Goal: Task Accomplishment & Management: Use online tool/utility

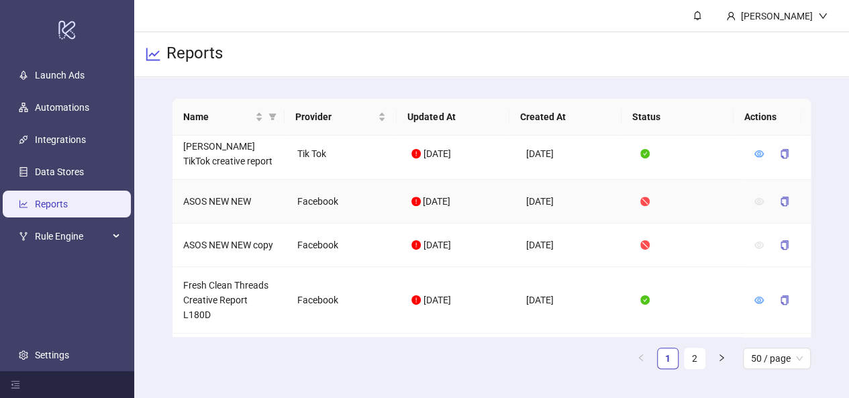
scroll to position [644, 0]
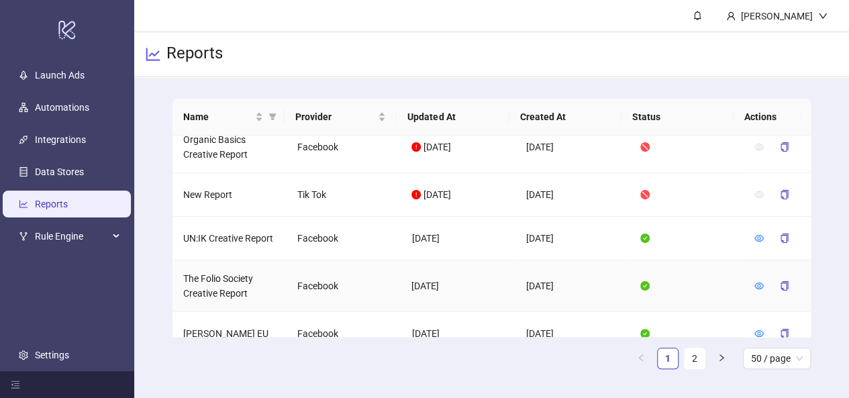
scroll to position [2287, 0]
click at [261, 116] on div "Name" at bounding box center [223, 116] width 80 height 15
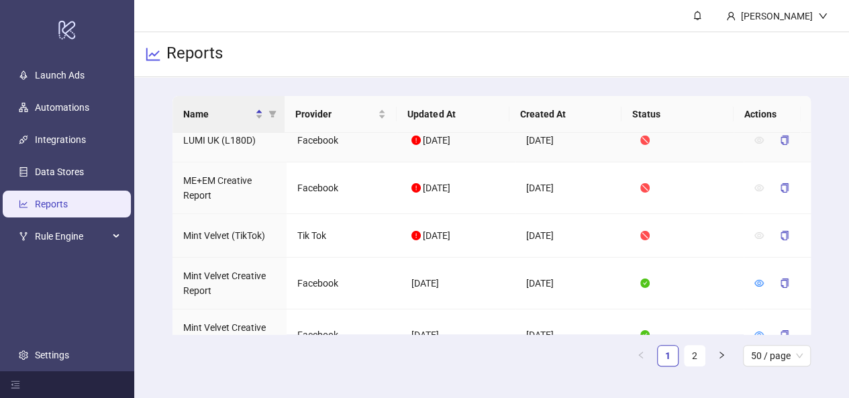
scroll to position [2262, 0]
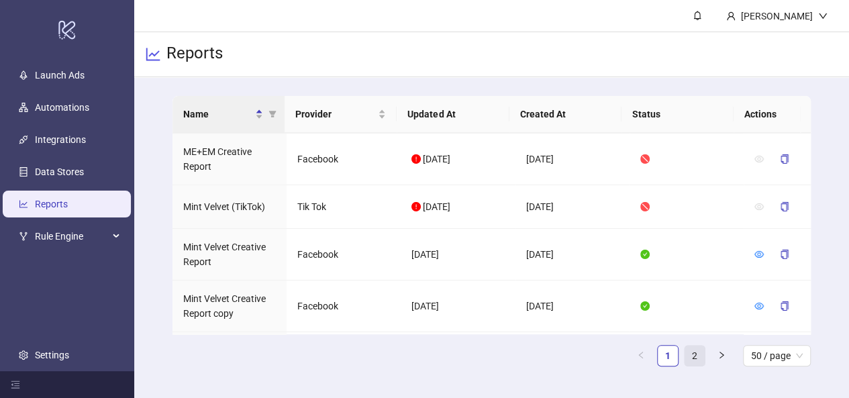
click at [691, 356] on link "2" at bounding box center [695, 356] width 20 height 20
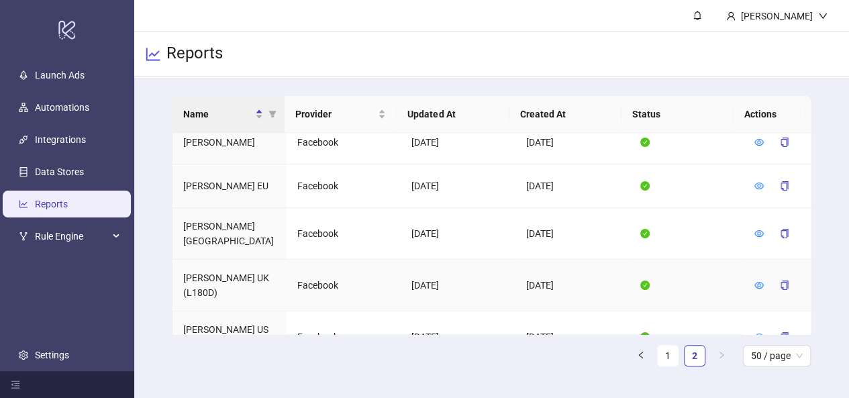
scroll to position [0, 0]
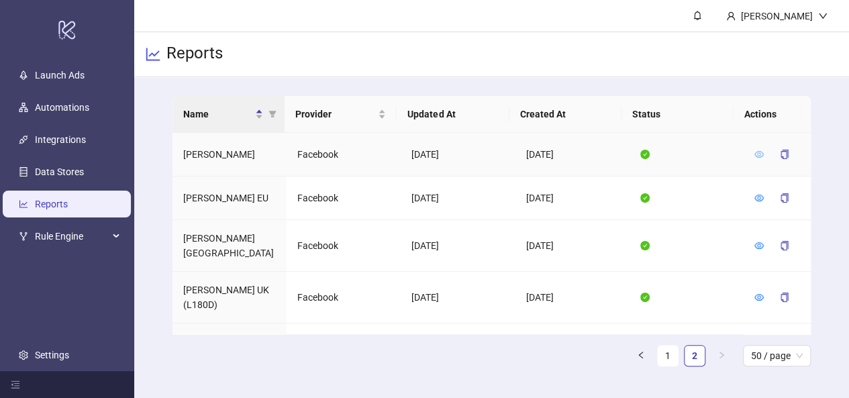
click at [755, 151] on icon "eye" at bounding box center [759, 154] width 9 height 9
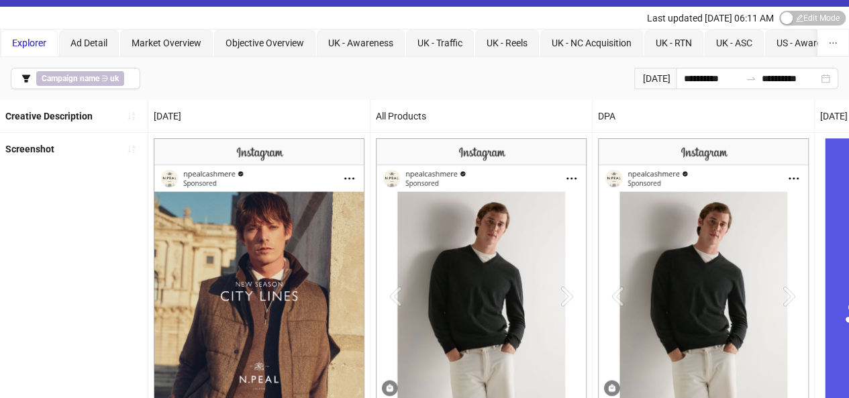
scroll to position [19, 0]
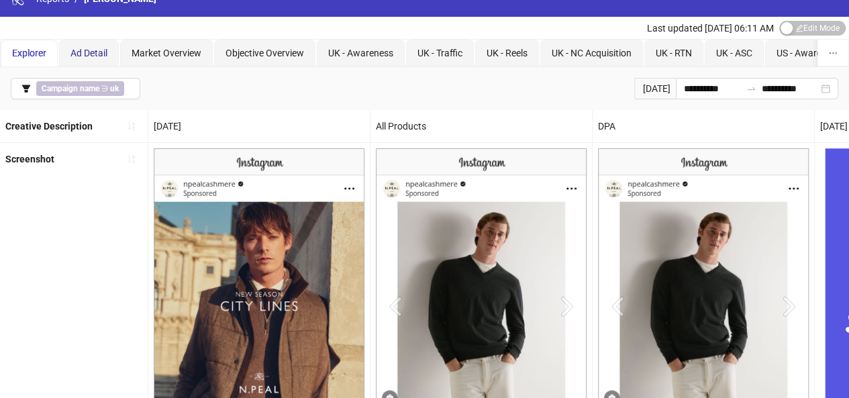
click at [98, 54] on span "Ad Detail" at bounding box center [88, 53] width 37 height 11
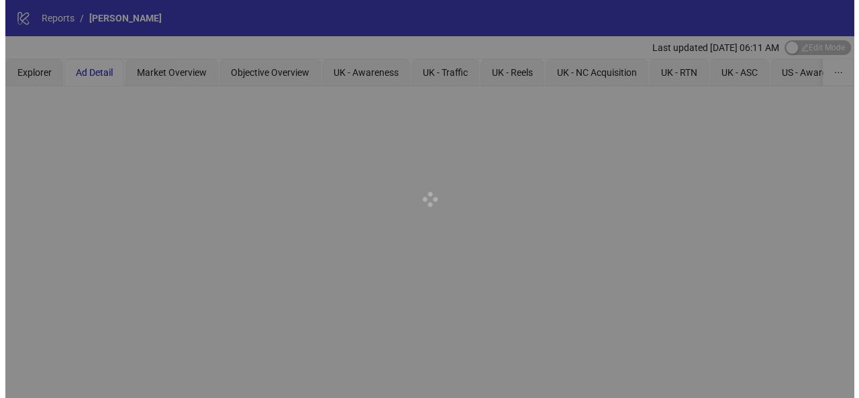
scroll to position [0, 0]
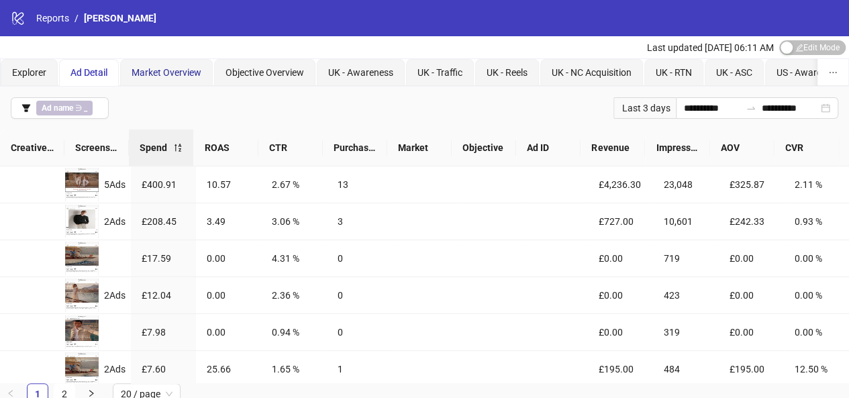
click at [175, 67] on span "Market Overview" at bounding box center [167, 72] width 70 height 11
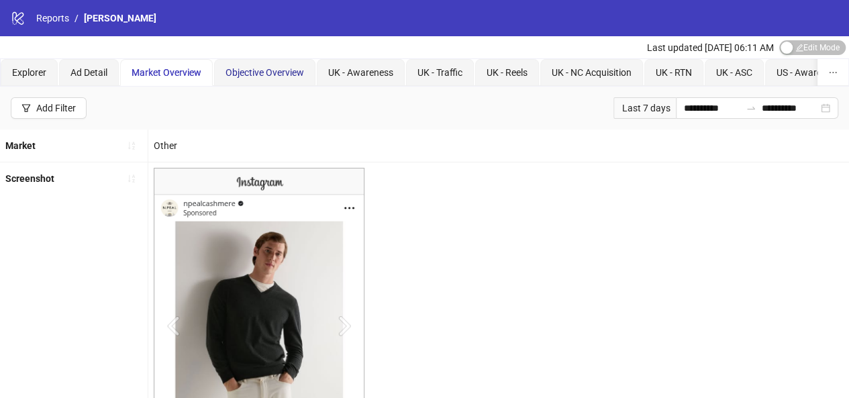
click at [259, 67] on span "Objective Overview" at bounding box center [265, 72] width 79 height 11
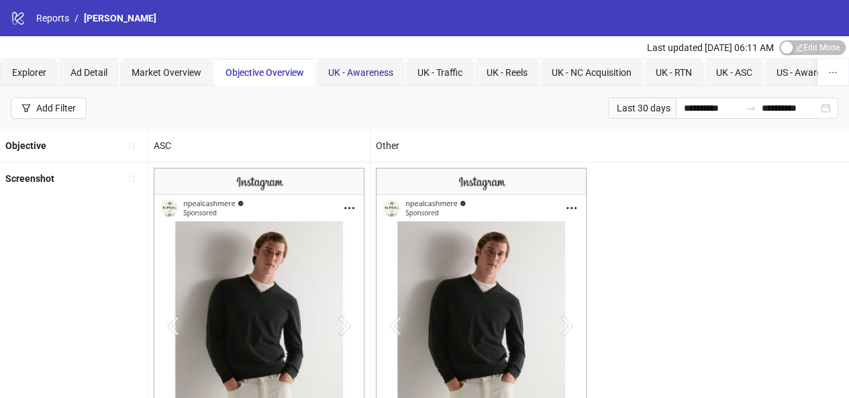
click at [346, 75] on span "UK - Awareness" at bounding box center [360, 72] width 65 height 11
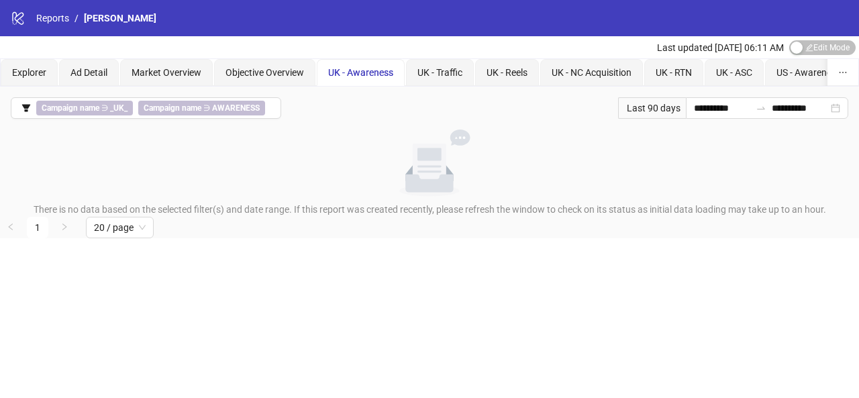
click at [387, 71] on span "UK - Awareness" at bounding box center [360, 72] width 65 height 11
click at [425, 74] on span "UK - Traffic" at bounding box center [440, 72] width 45 height 11
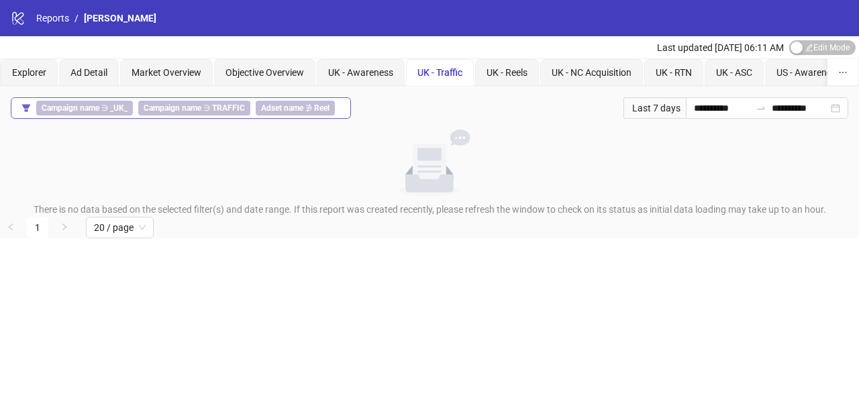
click at [23, 108] on icon "filter" at bounding box center [25, 107] width 9 height 9
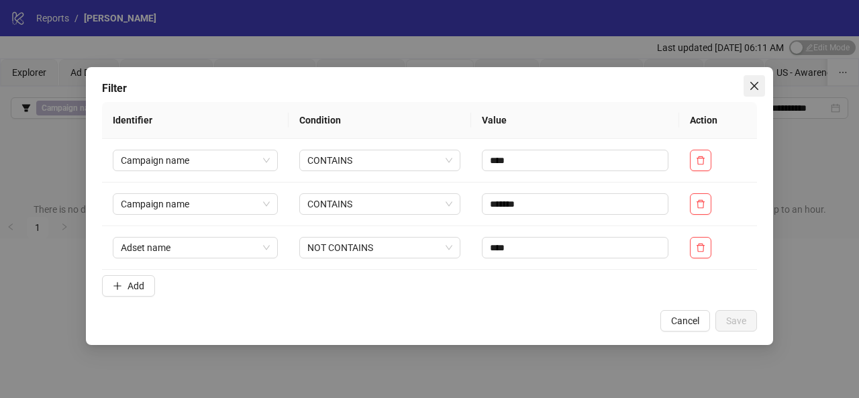
click at [749, 85] on icon "close" at bounding box center [754, 86] width 11 height 11
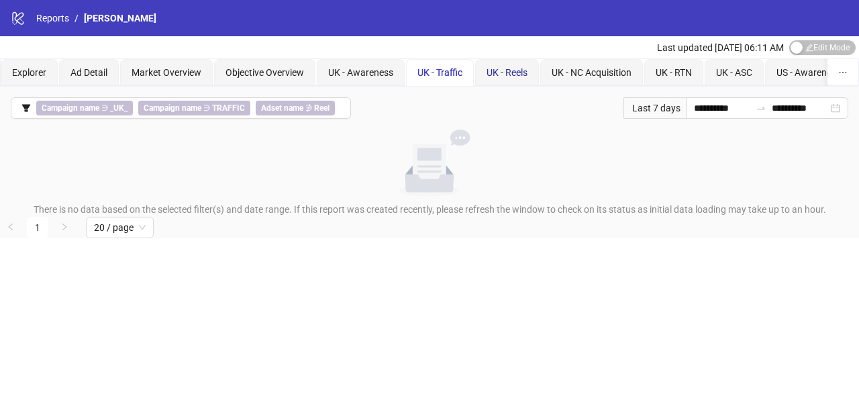
click at [514, 72] on span "UK - Reels" at bounding box center [507, 72] width 41 height 11
click at [560, 68] on span "UK - NC Acquisition" at bounding box center [592, 72] width 80 height 11
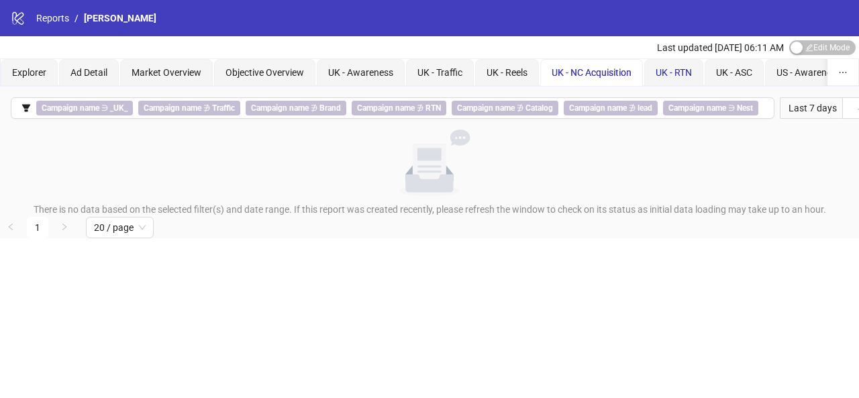
click at [662, 69] on span "UK - RTN" at bounding box center [674, 72] width 36 height 11
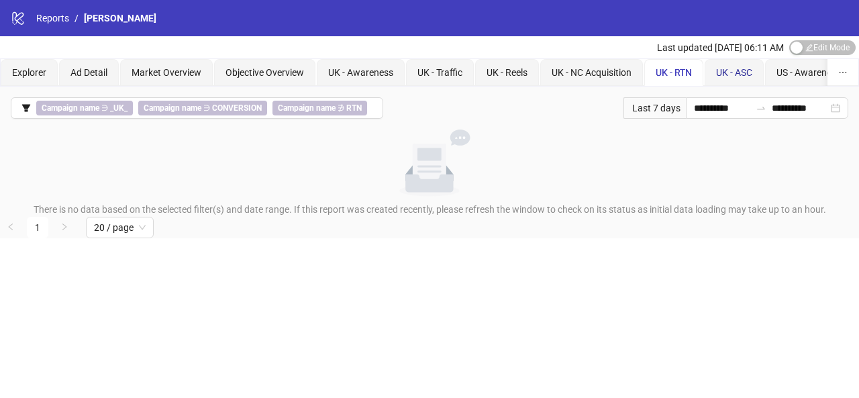
click at [730, 75] on span "UK - ASC" at bounding box center [734, 72] width 36 height 11
click at [107, 62] on div "Ad Detail" at bounding box center [89, 72] width 60 height 27
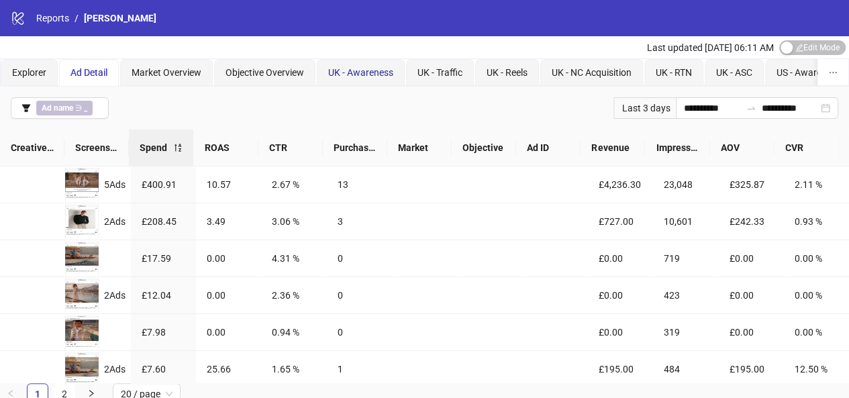
click at [353, 72] on span "UK - Awareness" at bounding box center [360, 72] width 65 height 11
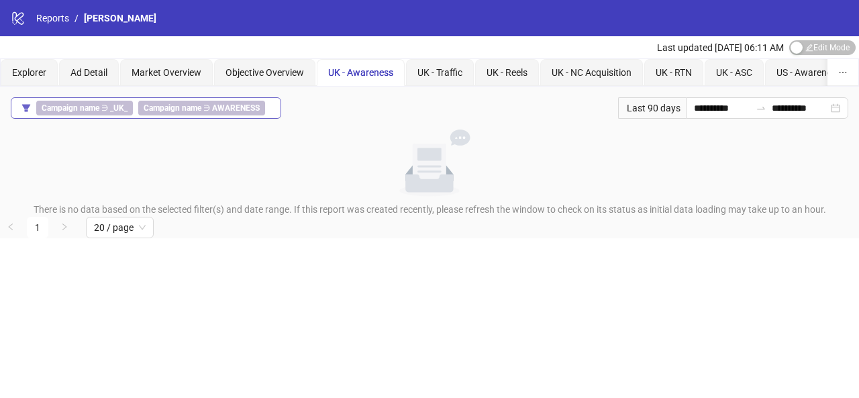
click at [242, 109] on b "AWARENESS" at bounding box center [236, 107] width 48 height 9
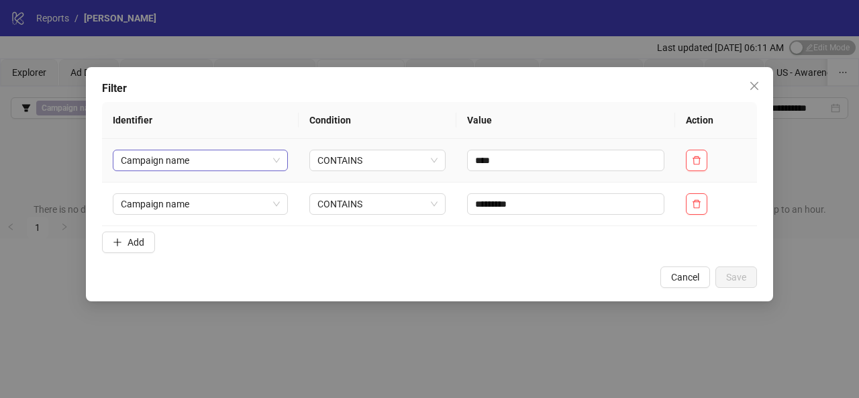
click at [256, 160] on span "Campaign name" at bounding box center [200, 160] width 159 height 20
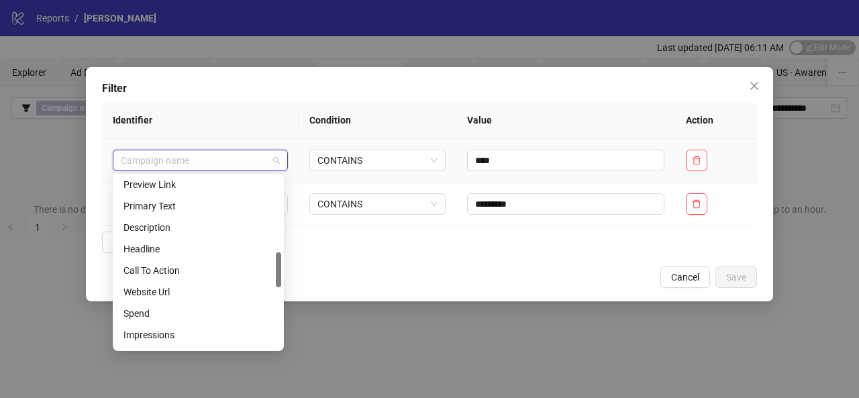
scroll to position [368, 0]
click at [759, 89] on icon "close" at bounding box center [755, 86] width 8 height 8
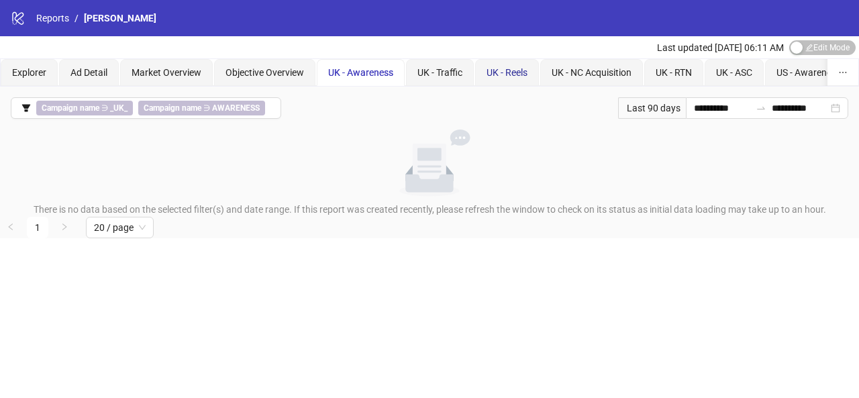
click at [504, 68] on span "UK - Reels" at bounding box center [507, 72] width 41 height 11
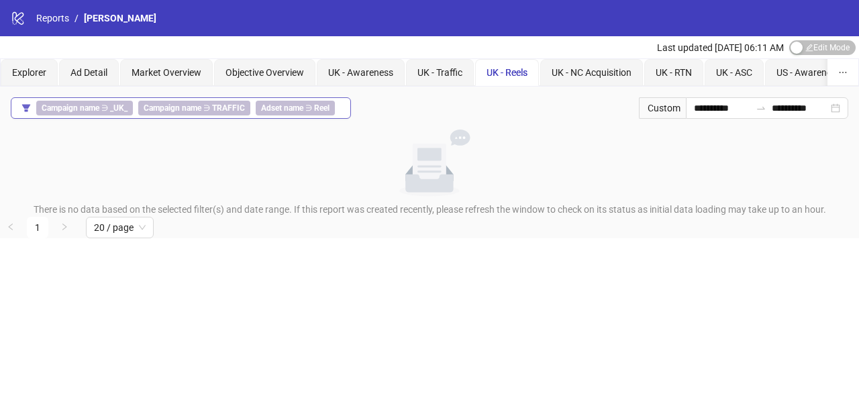
click at [340, 107] on button "Campaign name ∋ _UK_ Campaign name ∋ TRAFFIC Adset name ∋ Reel" at bounding box center [181, 107] width 340 height 21
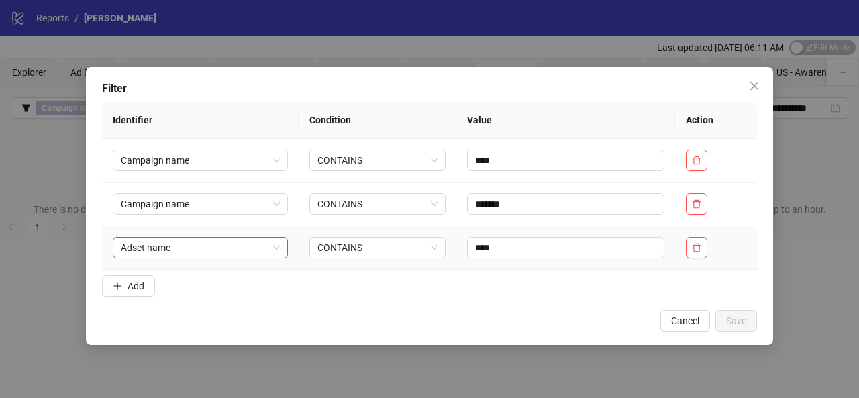
click at [274, 241] on span "Adset name" at bounding box center [200, 248] width 159 height 20
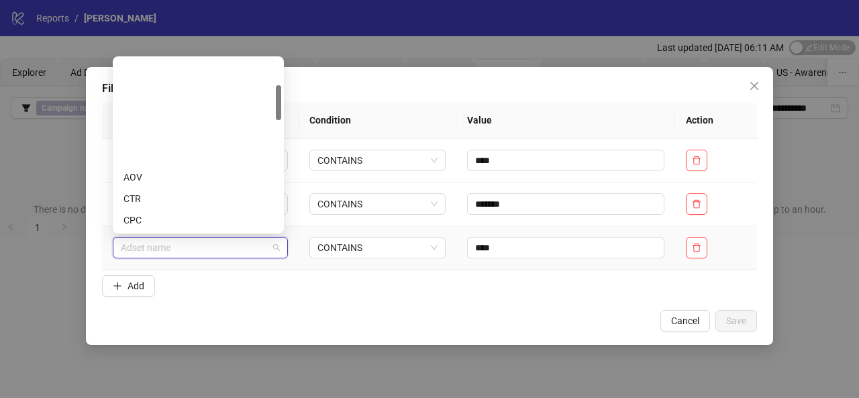
scroll to position [129, 0]
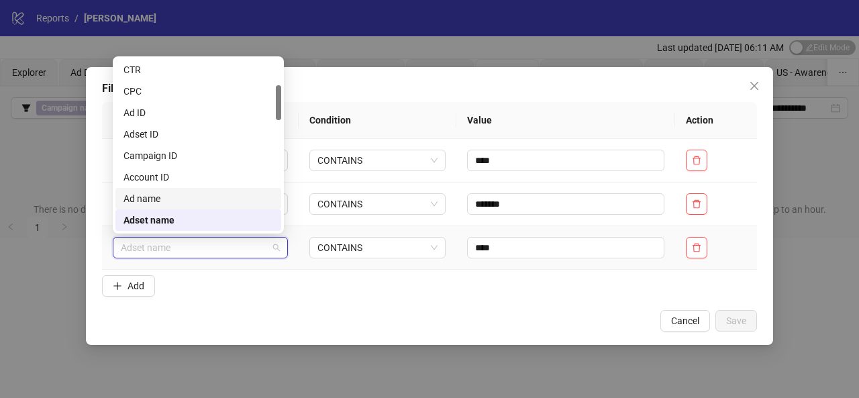
click at [244, 195] on div "Ad name" at bounding box center [199, 198] width 150 height 15
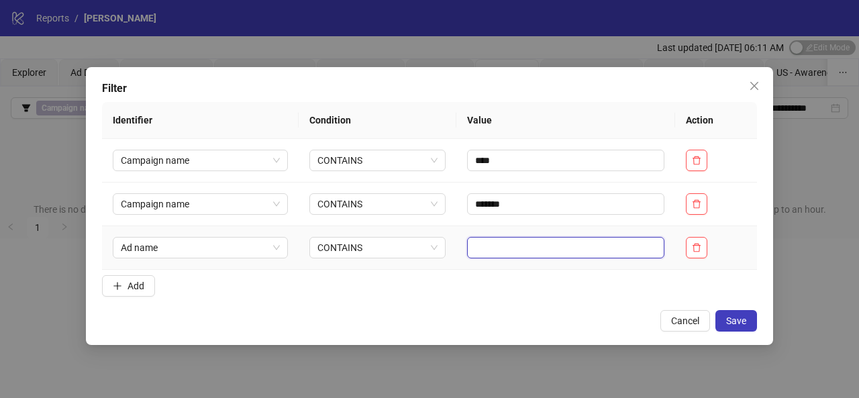
click at [529, 248] on input "text" at bounding box center [565, 247] width 197 height 21
type input "******"
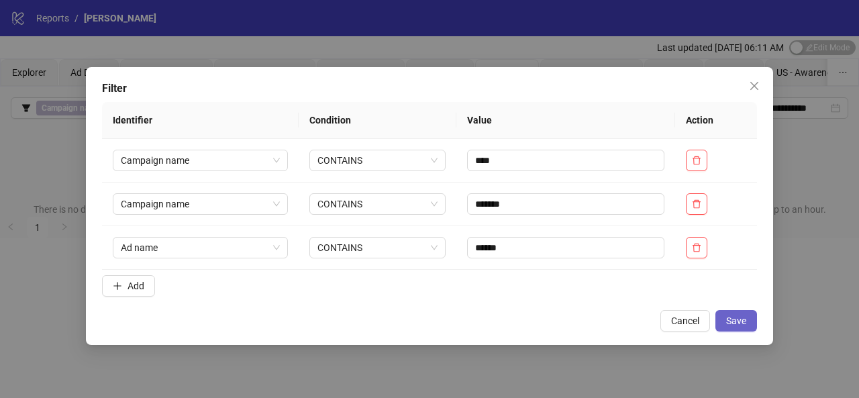
click at [733, 318] on span "Save" at bounding box center [736, 321] width 20 height 11
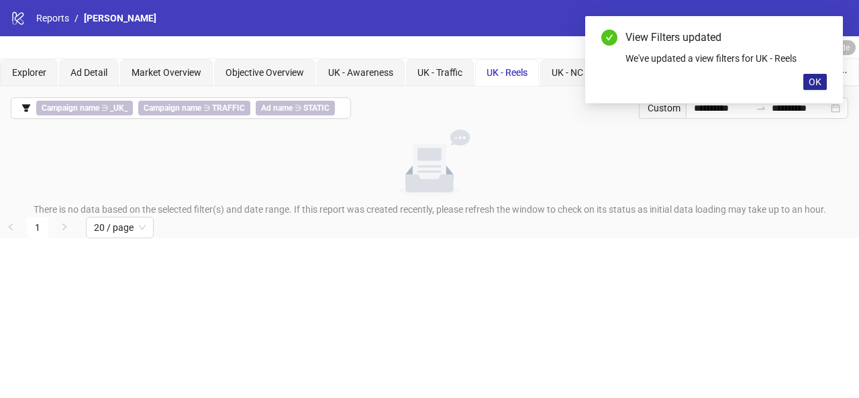
click at [812, 84] on span "OK" at bounding box center [815, 82] width 13 height 11
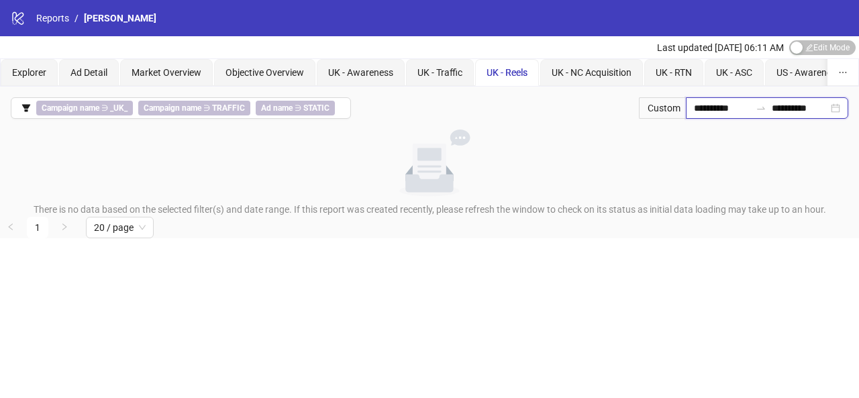
click at [736, 109] on input "**********" at bounding box center [722, 108] width 56 height 15
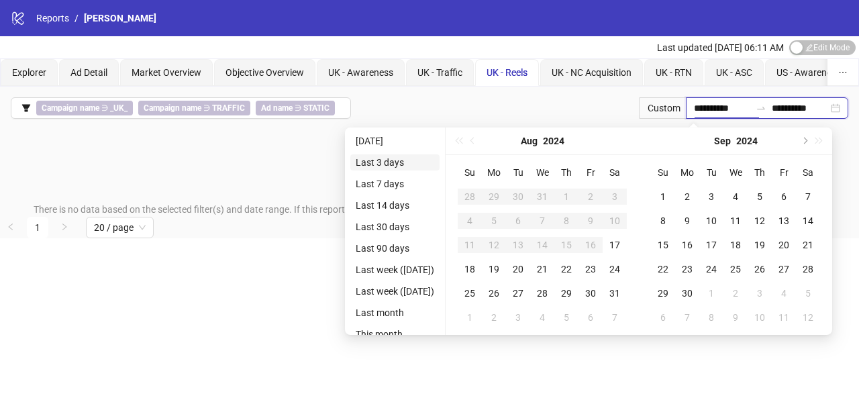
type input "**********"
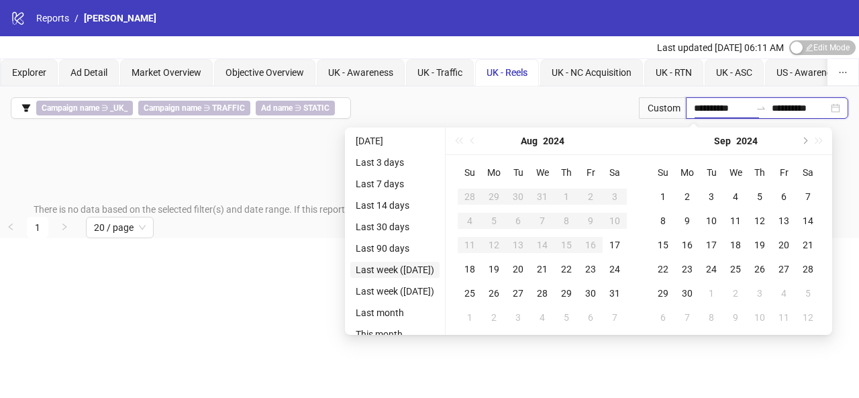
type input "**********"
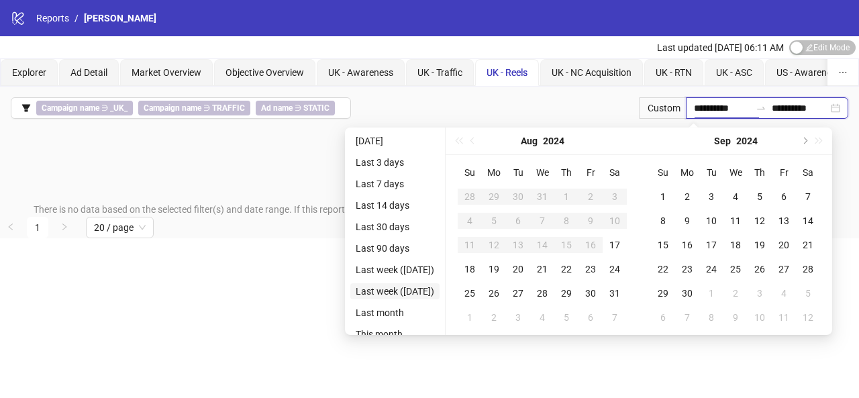
type input "**********"
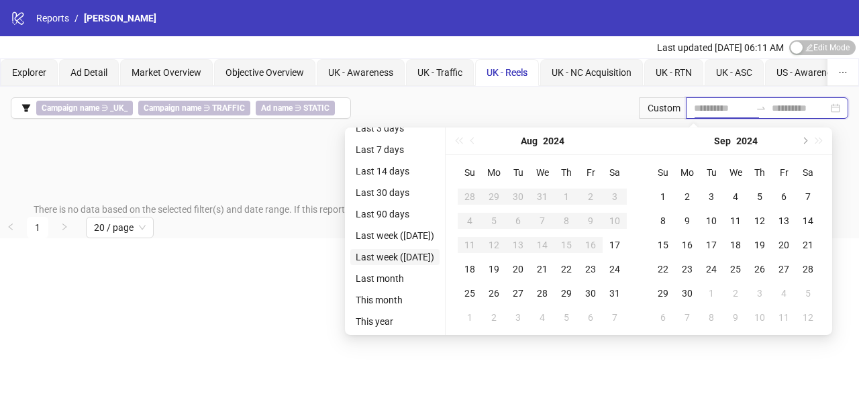
type input "**********"
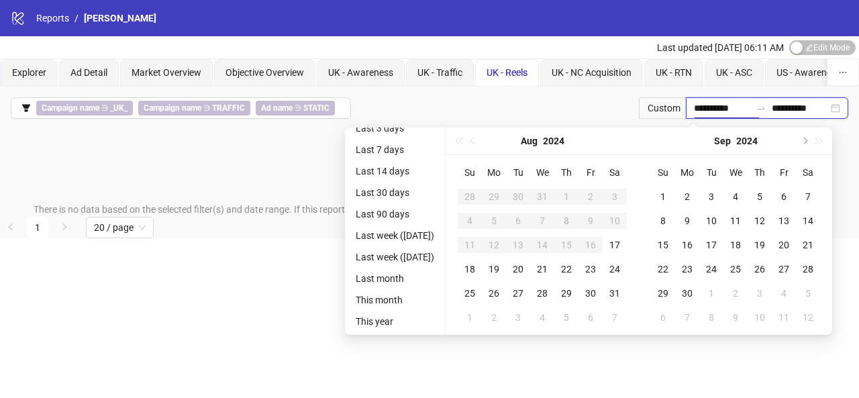
type input "**********"
click at [389, 318] on li "This year" at bounding box center [394, 322] width 89 height 16
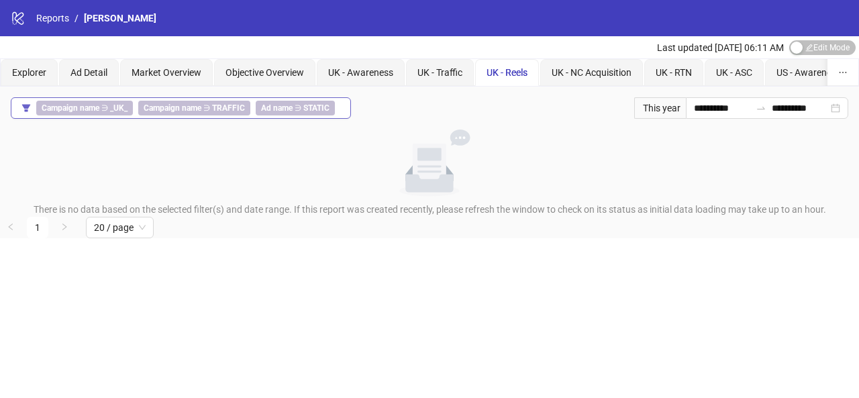
click at [240, 105] on b "TRAFFIC" at bounding box center [228, 107] width 33 height 9
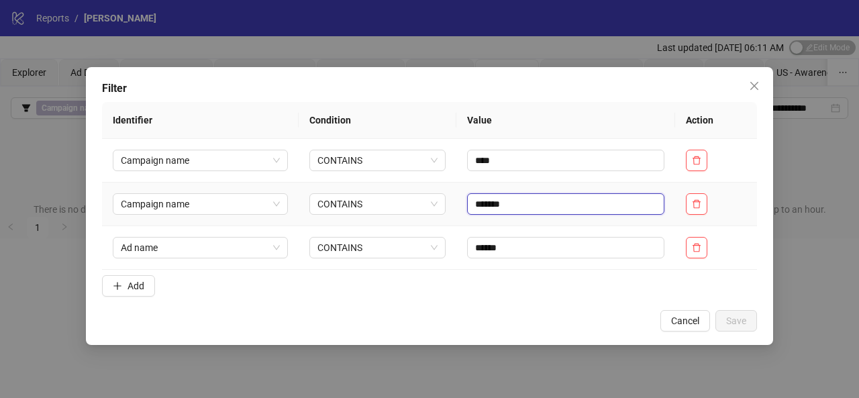
drag, startPoint x: 532, startPoint y: 198, endPoint x: 452, endPoint y: 197, distance: 79.9
click at [457, 197] on td "*******" at bounding box center [566, 205] width 219 height 44
type input "***"
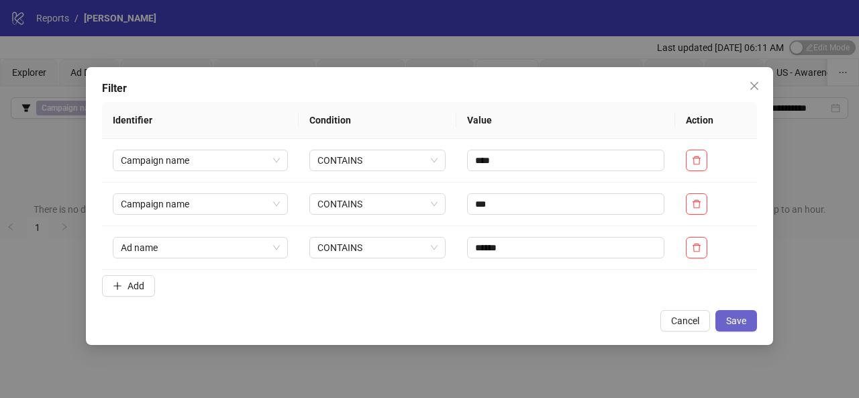
click at [734, 326] on button "Save" at bounding box center [737, 320] width 42 height 21
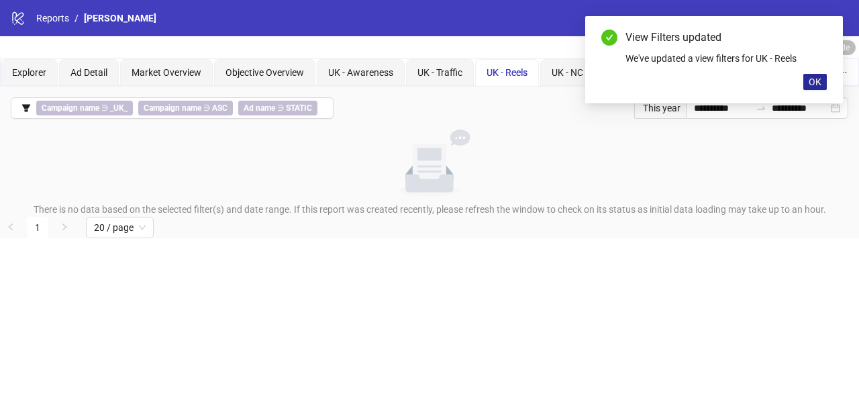
click at [812, 83] on span "OK" at bounding box center [815, 82] width 13 height 11
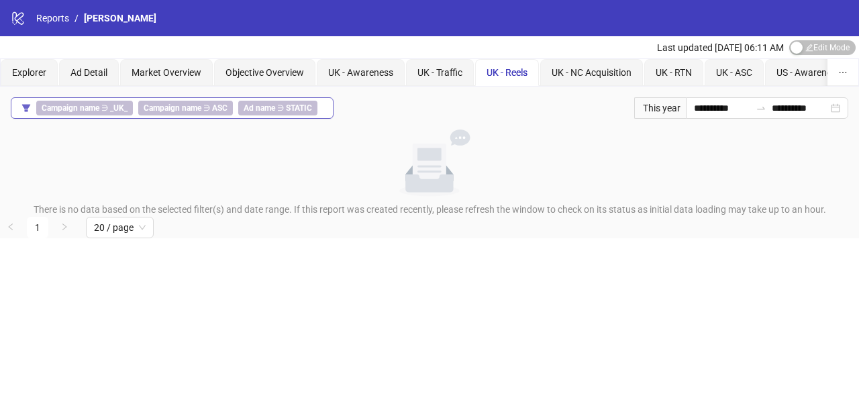
click at [289, 109] on b "STATIC" at bounding box center [299, 107] width 26 height 9
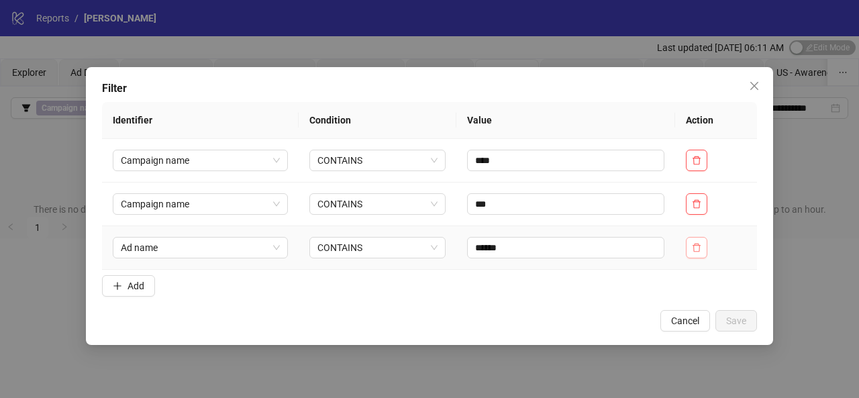
click at [704, 243] on button "button" at bounding box center [696, 247] width 21 height 21
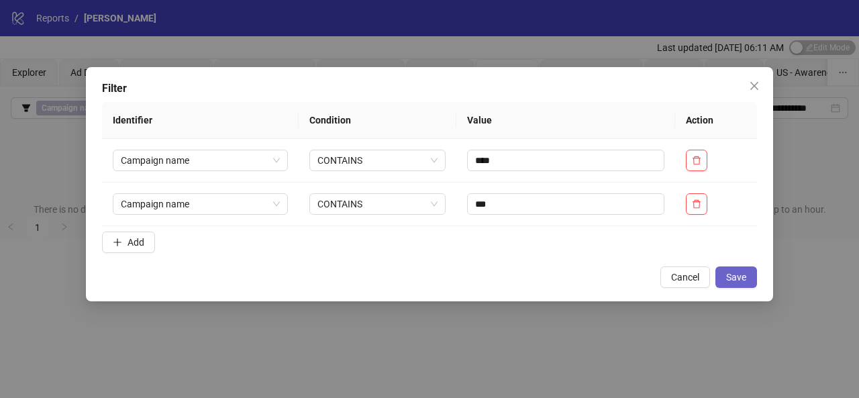
click at [730, 268] on button "Save" at bounding box center [737, 277] width 42 height 21
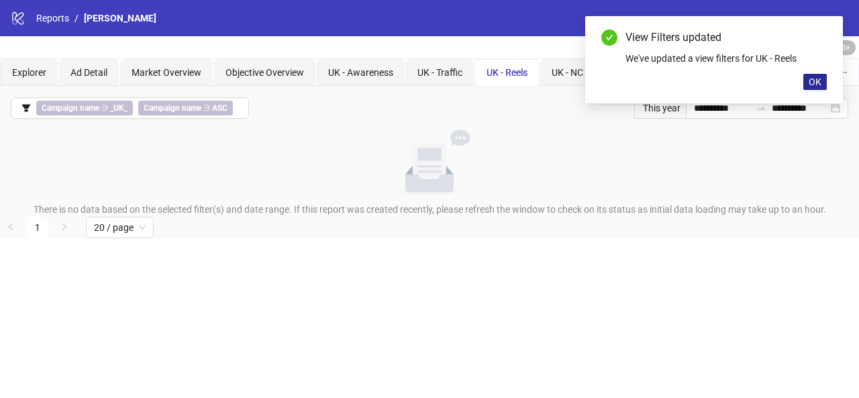
click at [811, 87] on span "OK" at bounding box center [815, 82] width 13 height 11
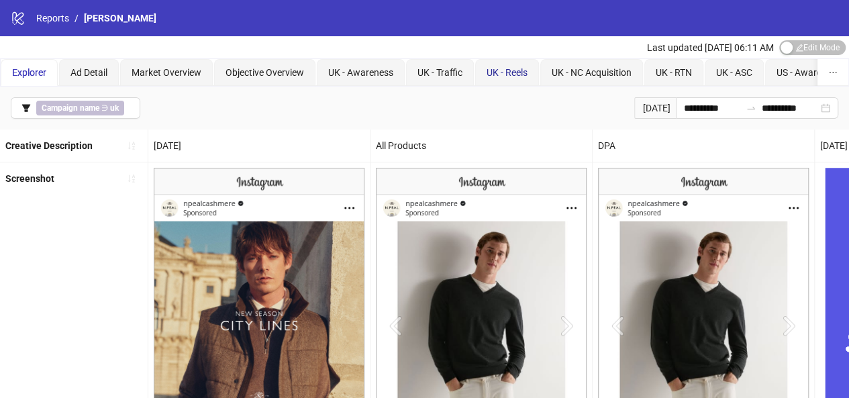
click at [493, 77] on span "UK - Reels" at bounding box center [507, 72] width 41 height 11
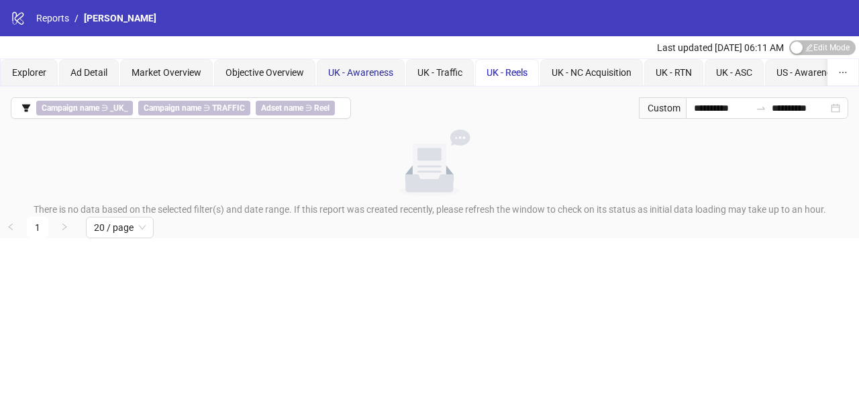
click at [377, 77] on span "UK - Awareness" at bounding box center [360, 72] width 65 height 11
click at [102, 70] on span "Ad Detail" at bounding box center [88, 72] width 37 height 11
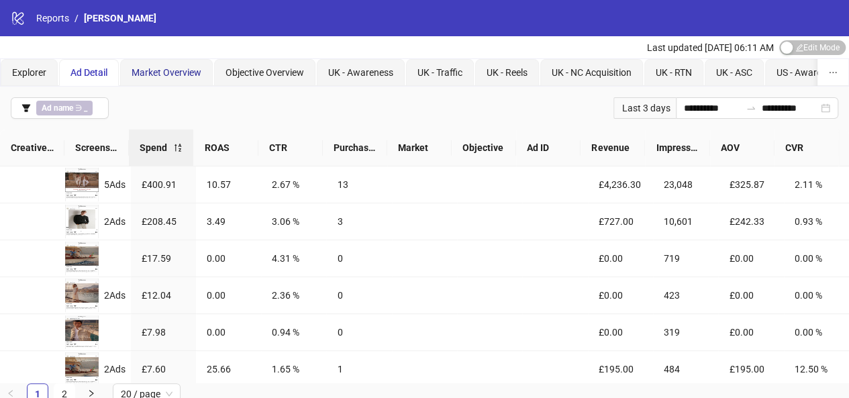
click at [150, 79] on div "Market Overview" at bounding box center [167, 72] width 70 height 15
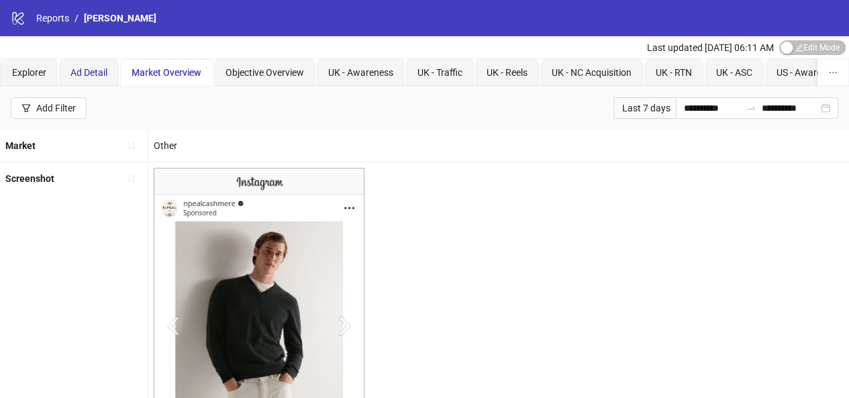
click at [103, 73] on span "Ad Detail" at bounding box center [88, 72] width 37 height 11
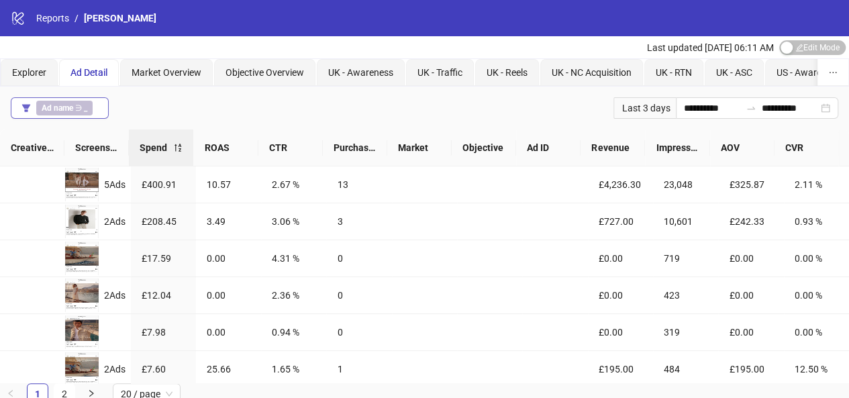
click at [95, 111] on div "Ad name ∋ _" at bounding box center [67, 108] width 62 height 15
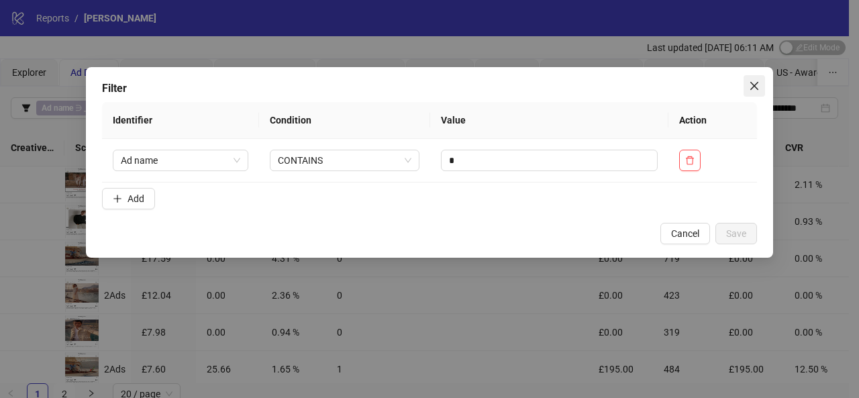
click at [749, 83] on span "Close" at bounding box center [754, 86] width 21 height 11
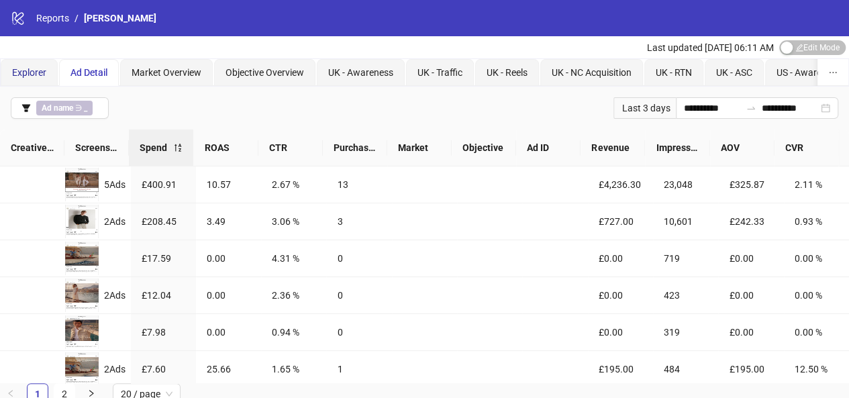
click at [30, 72] on span "Explorer" at bounding box center [29, 72] width 34 height 11
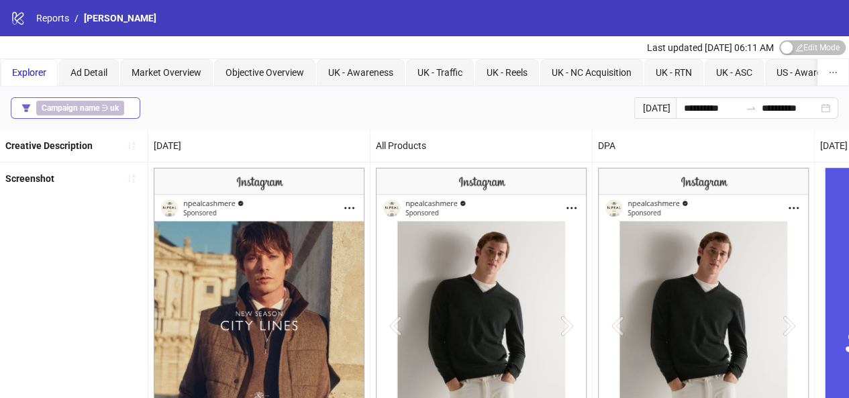
click at [131, 110] on button "Campaign name ∋ uk" at bounding box center [76, 107] width 130 height 21
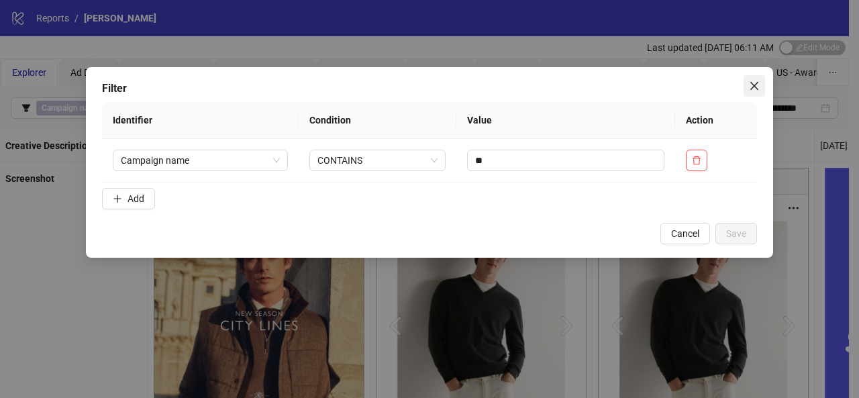
click at [752, 85] on icon "close" at bounding box center [754, 86] width 11 height 11
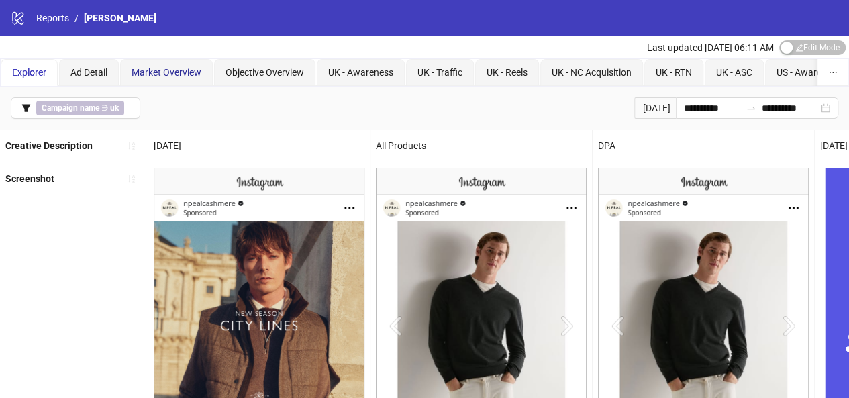
click at [146, 73] on span "Market Overview" at bounding box center [167, 72] width 70 height 11
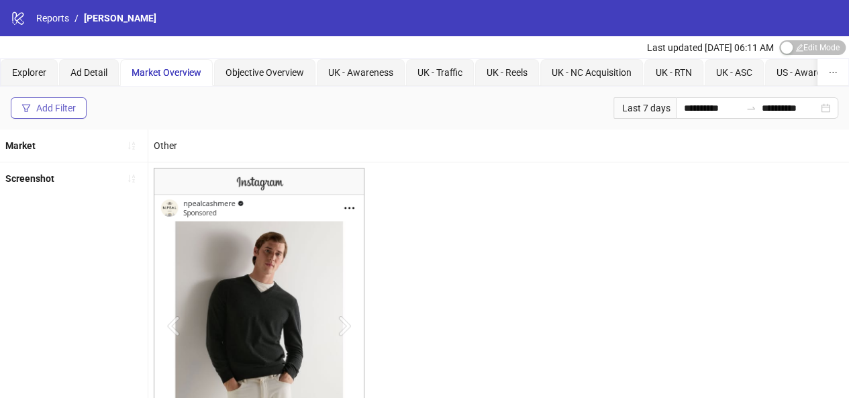
click at [70, 109] on div "Add Filter" at bounding box center [56, 108] width 40 height 11
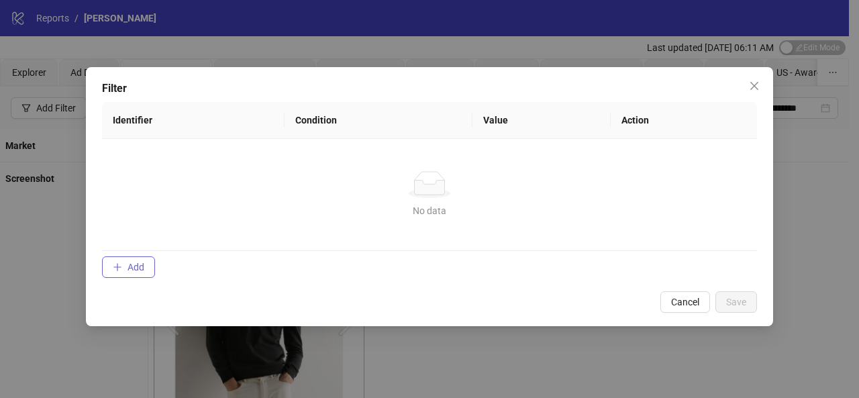
click at [130, 257] on button "Add" at bounding box center [128, 266] width 53 height 21
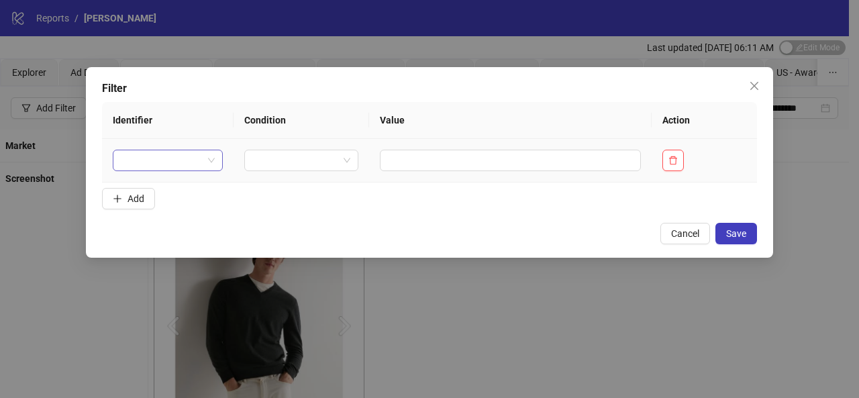
click at [207, 164] on span at bounding box center [168, 160] width 94 height 20
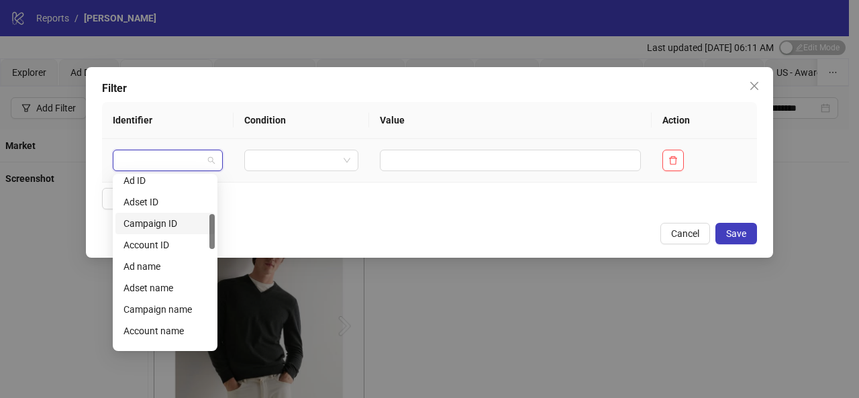
scroll to position [195, 0]
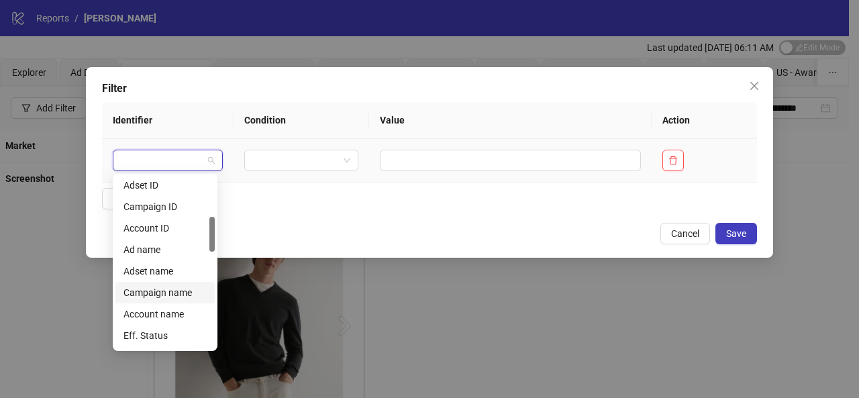
click at [181, 290] on div "Campaign name" at bounding box center [165, 292] width 83 height 15
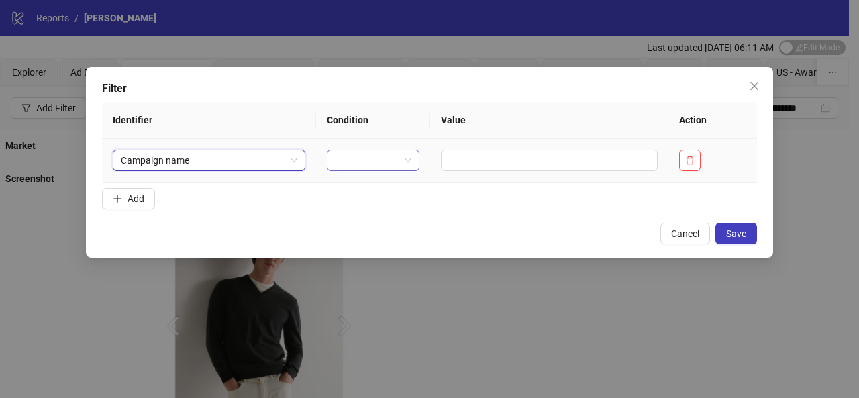
click at [407, 152] on div at bounding box center [373, 160] width 93 height 21
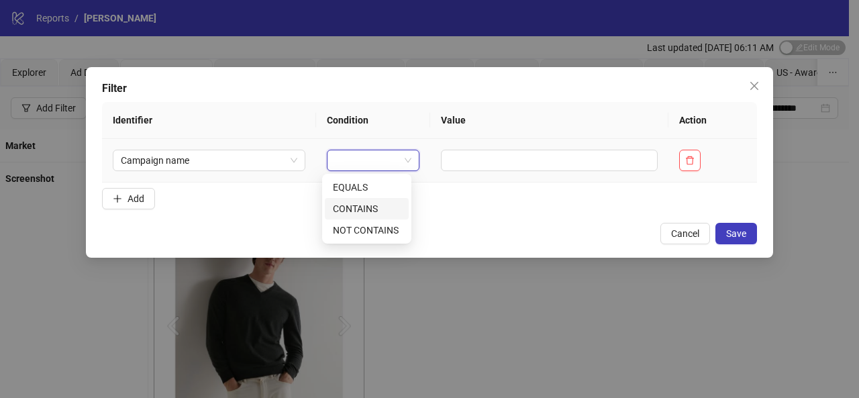
click at [383, 219] on div "CONTAINS" at bounding box center [367, 208] width 84 height 21
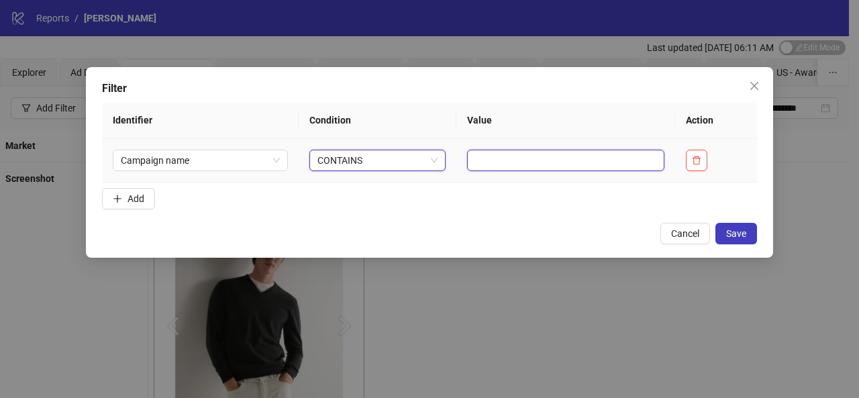
click at [502, 162] on input "text" at bounding box center [565, 160] width 197 height 21
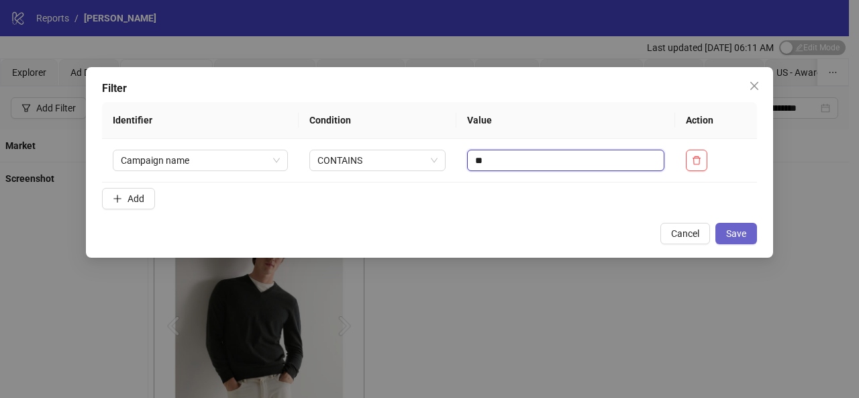
type input "**"
click at [733, 226] on button "Save" at bounding box center [737, 233] width 42 height 21
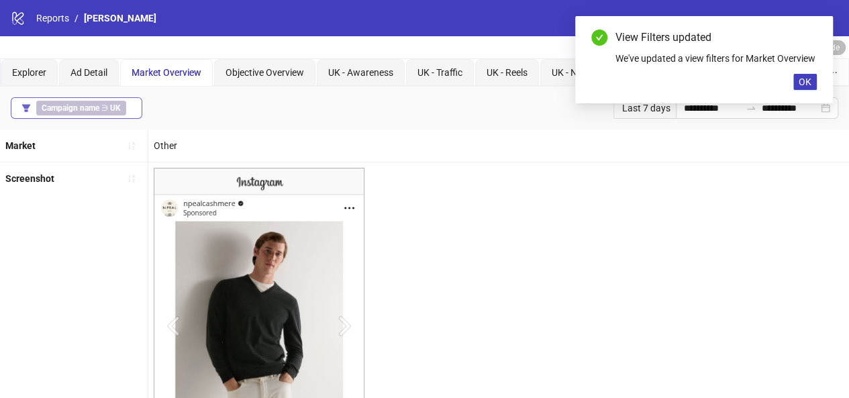
click at [130, 115] on button "Campaign name ∋ UK" at bounding box center [77, 107] width 132 height 21
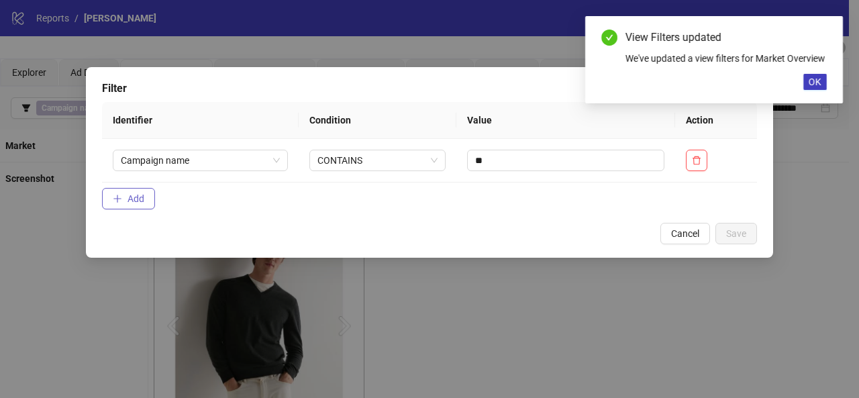
click at [134, 207] on button "Add" at bounding box center [128, 198] width 53 height 21
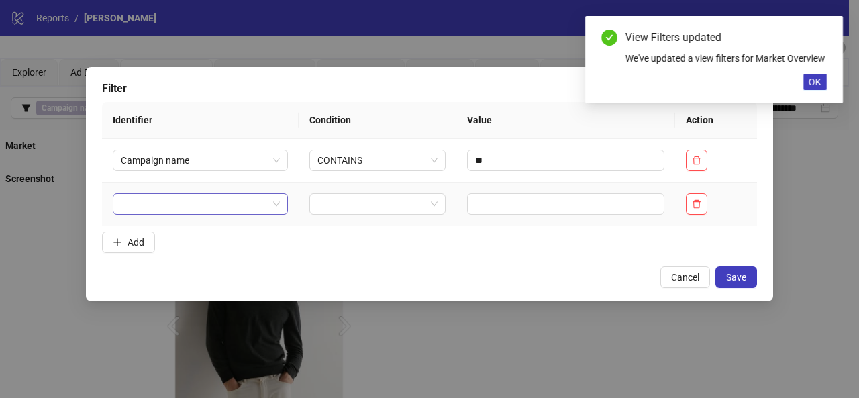
click at [278, 198] on div at bounding box center [200, 203] width 175 height 21
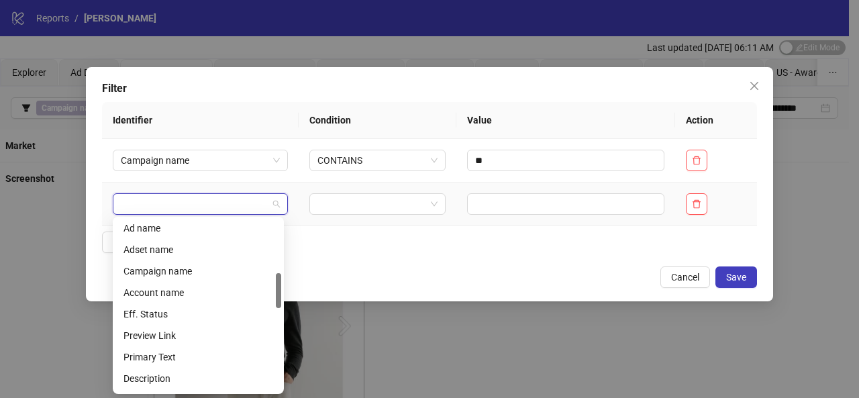
scroll to position [259, 0]
click at [198, 271] on div "Campaign name" at bounding box center [199, 272] width 150 height 15
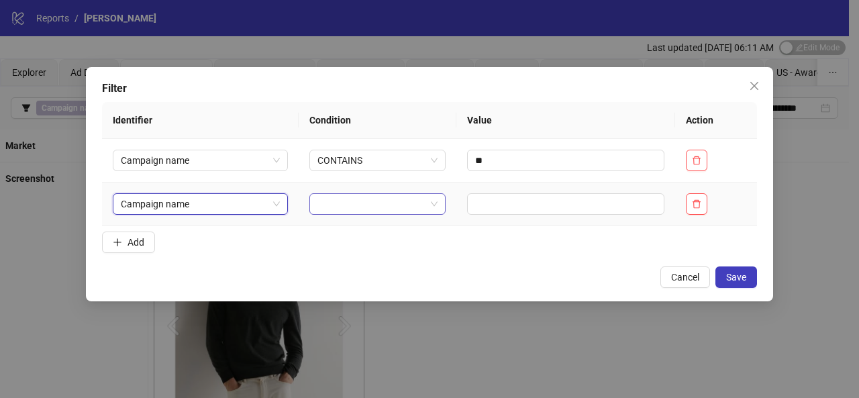
click at [433, 201] on div at bounding box center [377, 203] width 136 height 21
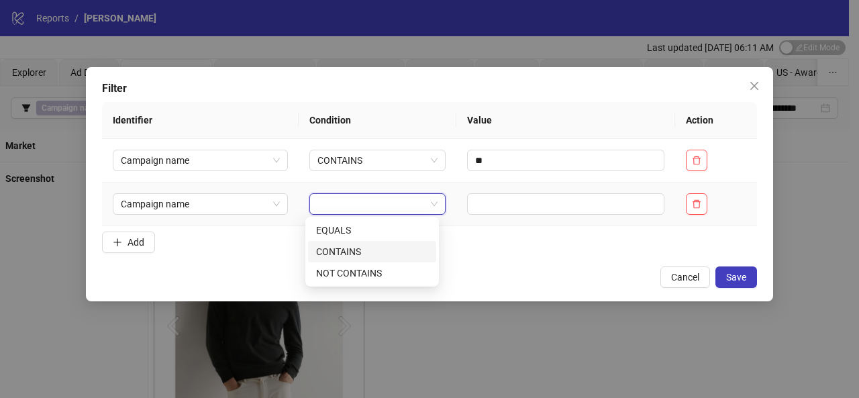
click at [367, 249] on div "CONTAINS" at bounding box center [372, 251] width 112 height 15
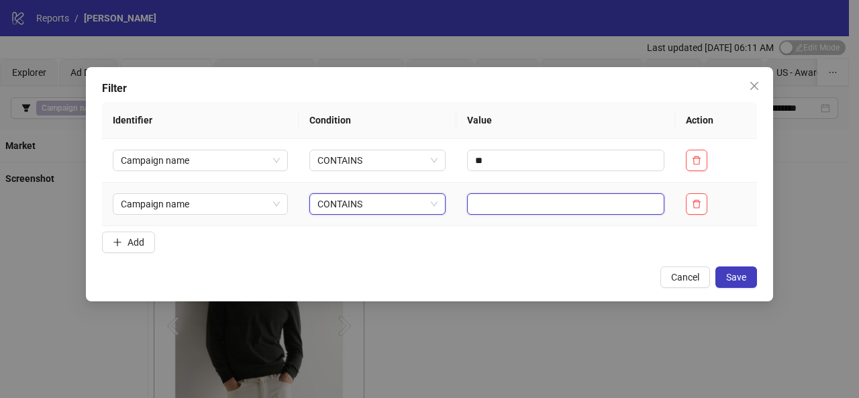
click at [504, 206] on input "text" at bounding box center [565, 203] width 197 height 21
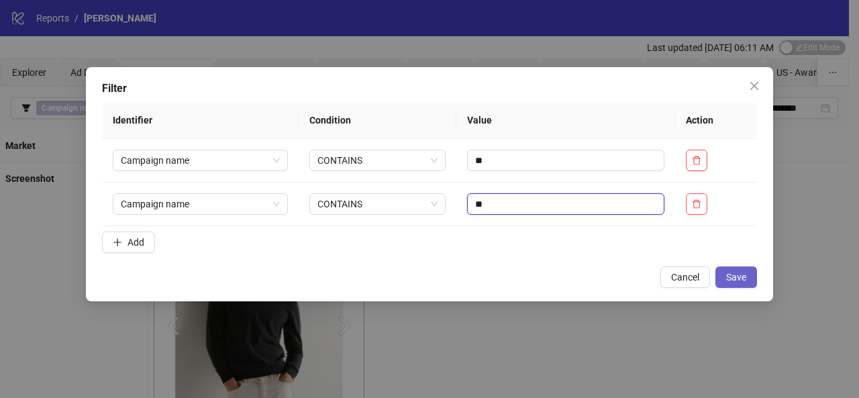
type input "**"
click at [747, 280] on span "Save" at bounding box center [736, 277] width 20 height 11
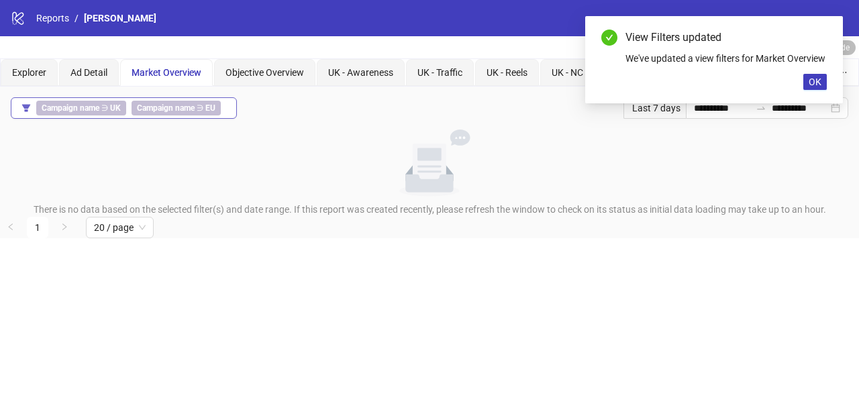
click at [222, 113] on div "Campaign name ∋ UK Campaign name ∋ EU" at bounding box center [131, 108] width 190 height 15
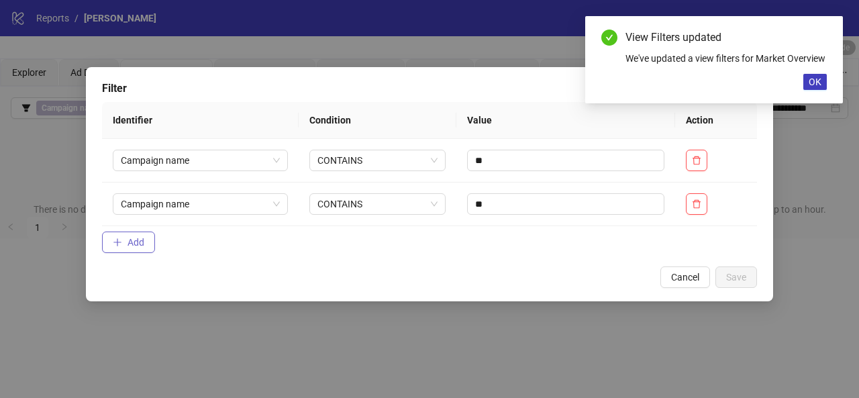
click at [144, 251] on button "Add" at bounding box center [128, 242] width 53 height 21
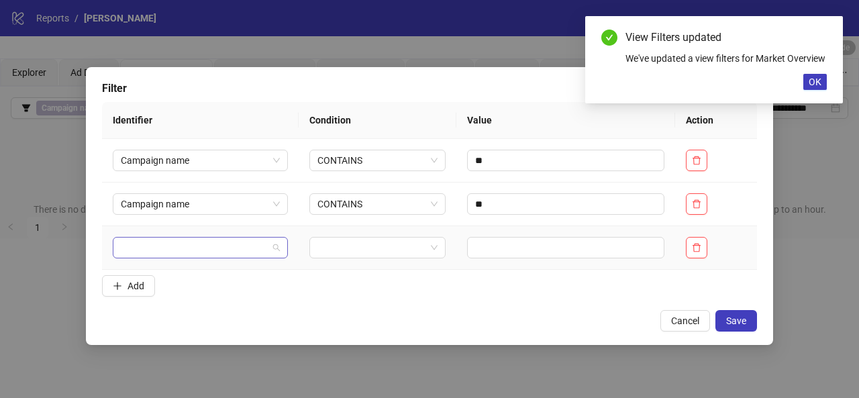
click at [281, 244] on div at bounding box center [200, 247] width 175 height 21
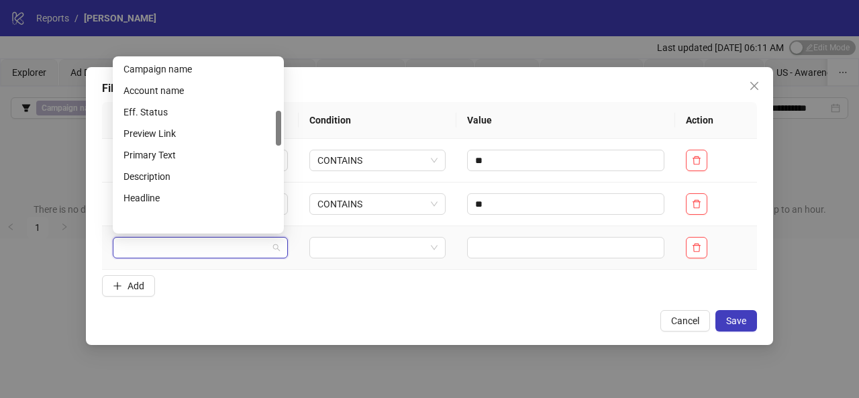
scroll to position [224, 0]
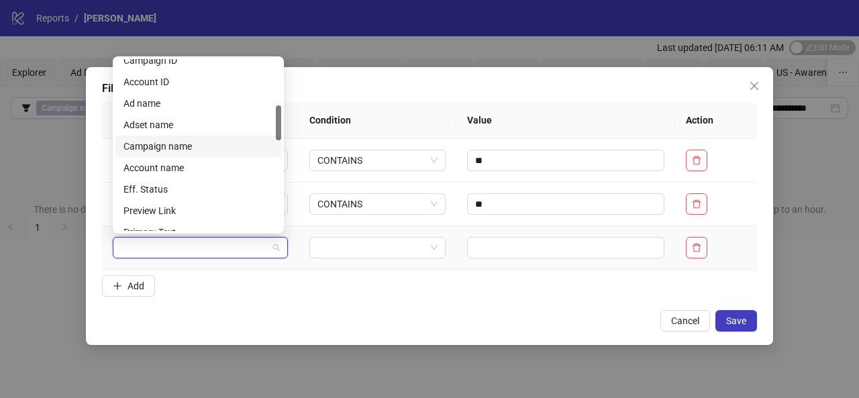
click at [220, 144] on div "Campaign name" at bounding box center [199, 146] width 150 height 15
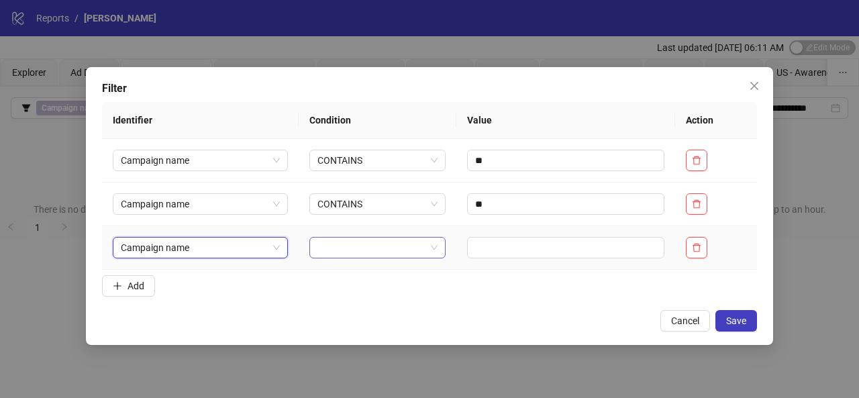
click at [424, 251] on span at bounding box center [378, 248] width 120 height 20
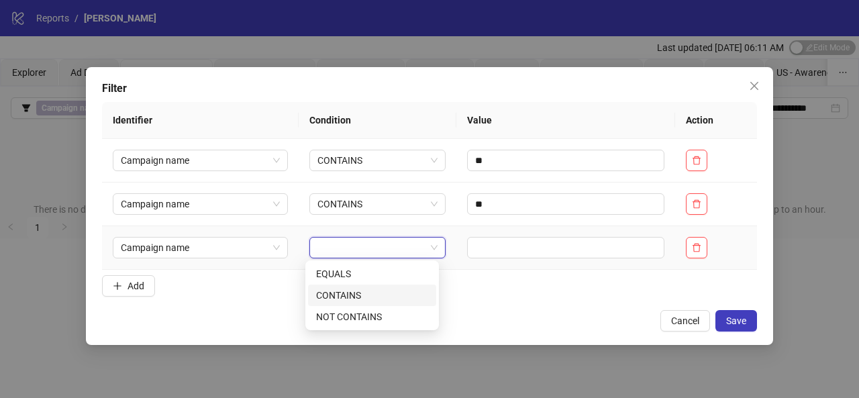
click at [384, 293] on div "CONTAINS" at bounding box center [372, 295] width 112 height 15
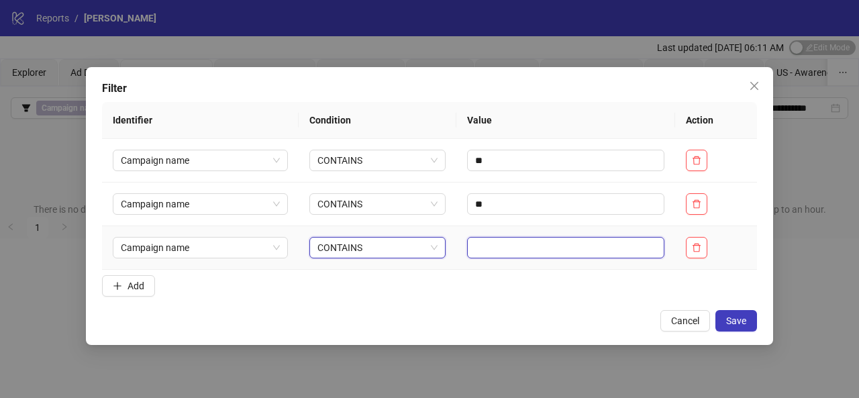
click at [506, 245] on input "text" at bounding box center [565, 247] width 197 height 21
type input "**"
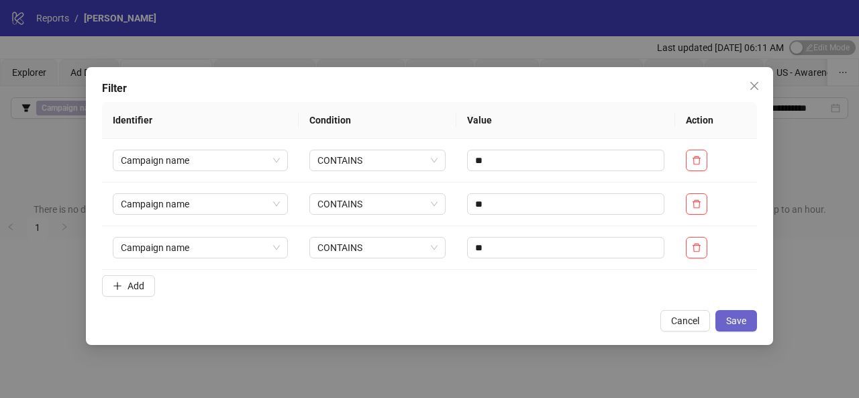
click at [726, 321] on button "Save" at bounding box center [737, 320] width 42 height 21
